Goal: Task Accomplishment & Management: Complete application form

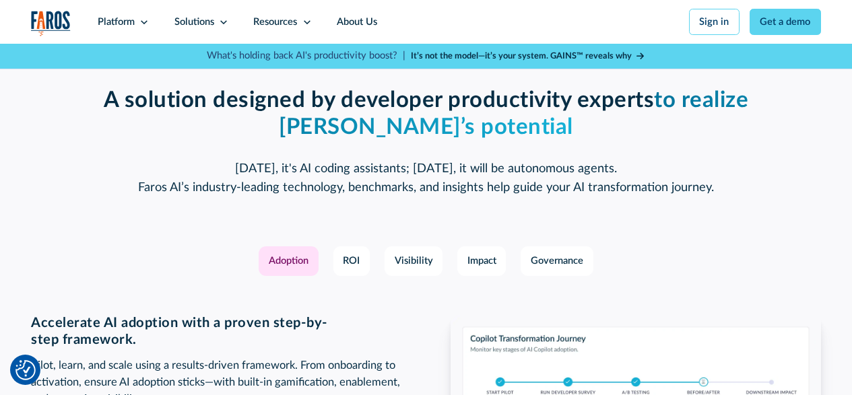
scroll to position [1751, 0]
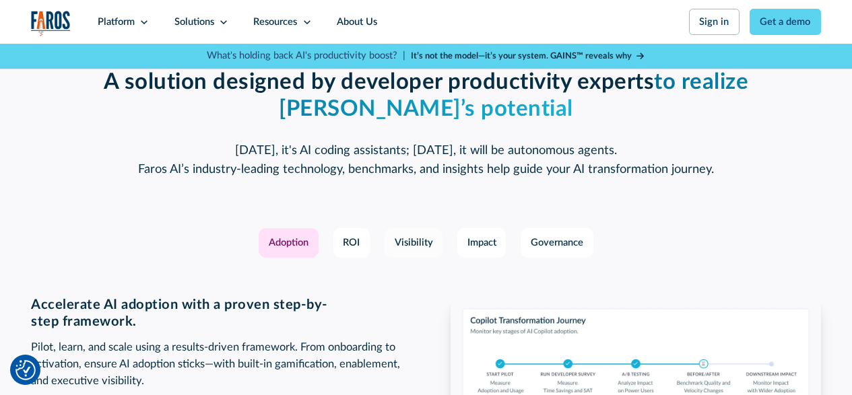
click at [404, 250] on div "Visibility" at bounding box center [414, 243] width 38 height 15
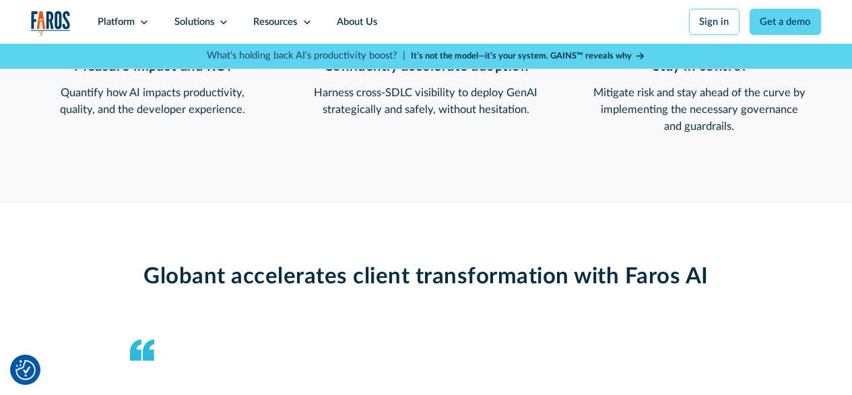
scroll to position [1279, 0]
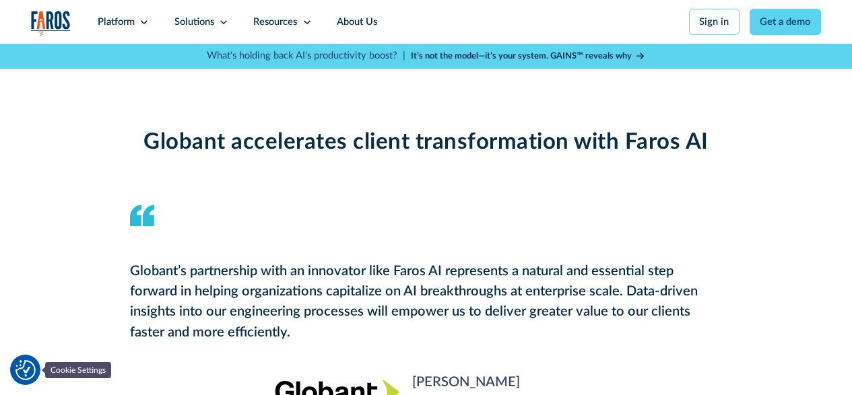
click at [30, 367] on img "Cookie Settings" at bounding box center [25, 370] width 20 height 20
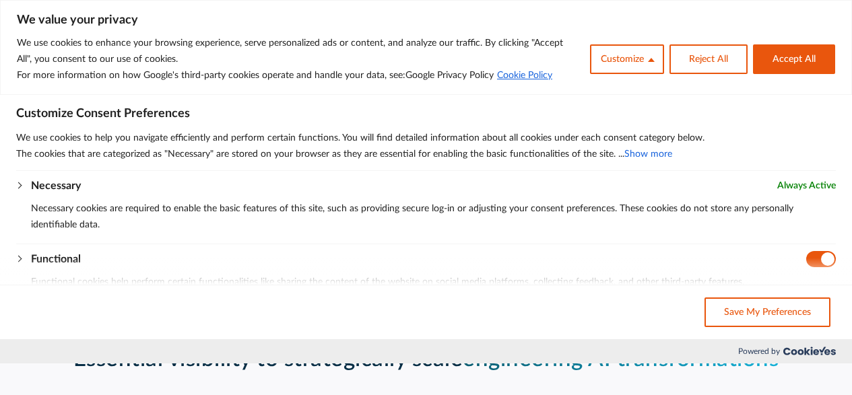
scroll to position [673, 0]
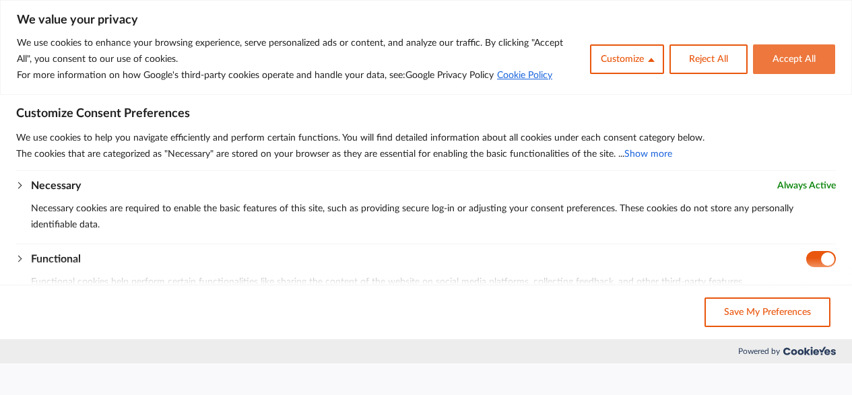
click at [792, 53] on button "Accept All" at bounding box center [794, 59] width 82 height 30
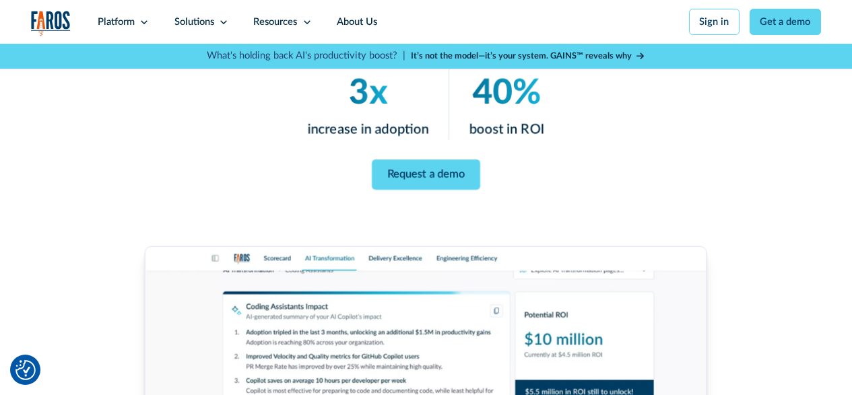
scroll to position [67, 0]
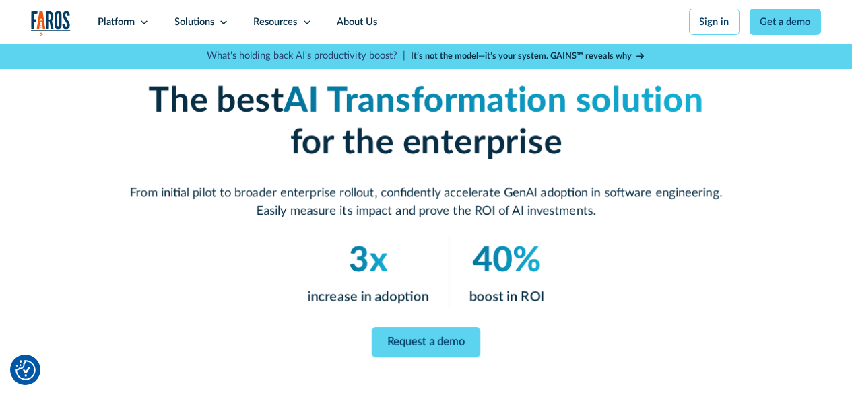
click at [499, 58] on strong "It’s not the model—it’s your system. GAINS™ reveals why" at bounding box center [521, 56] width 221 height 8
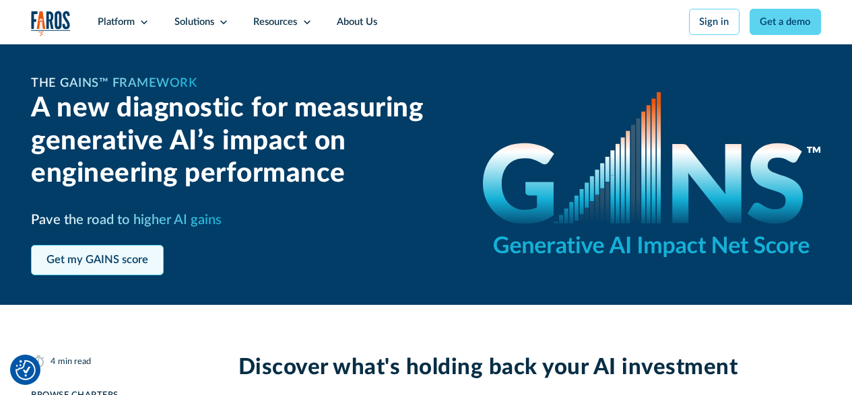
click at [64, 252] on link "Get my GAINS score" at bounding box center [97, 260] width 133 height 30
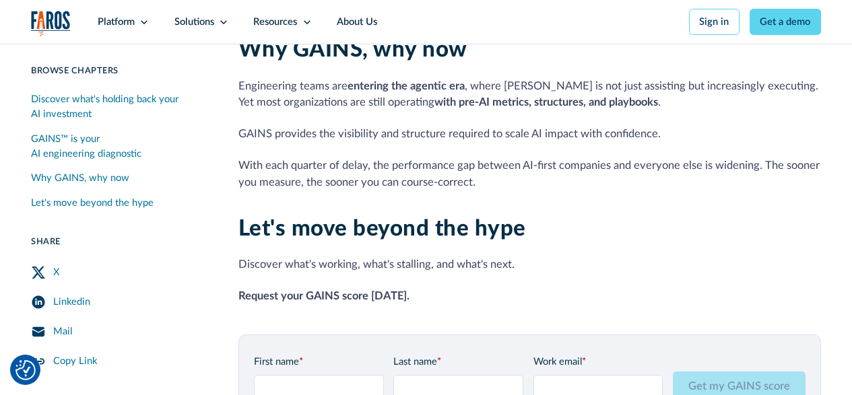
scroll to position [1151, 0]
